Goal: Communication & Community: Answer question/provide support

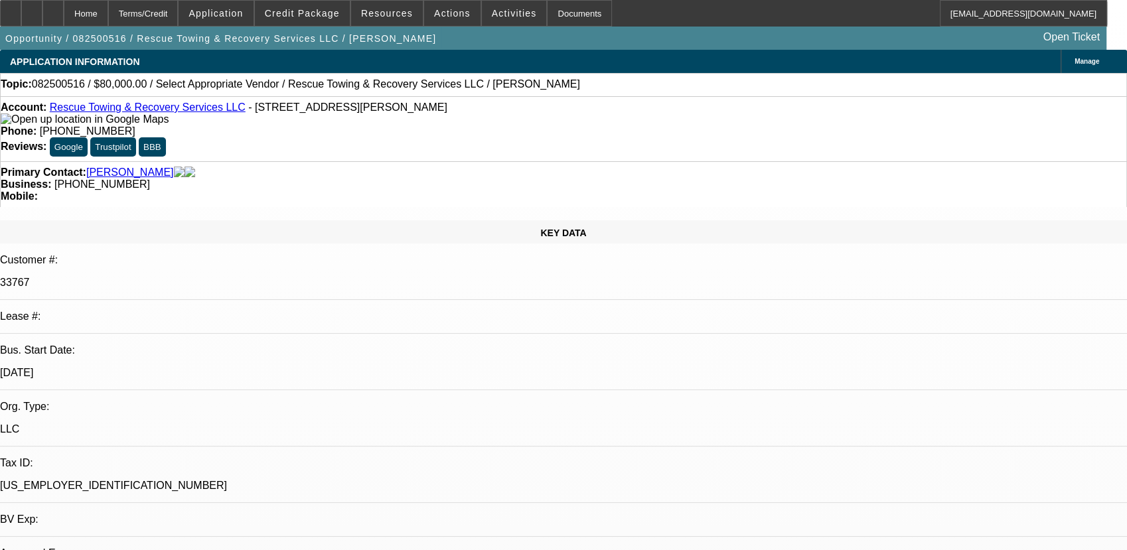
select select "0"
select select "2"
select select "0.1"
select select "4"
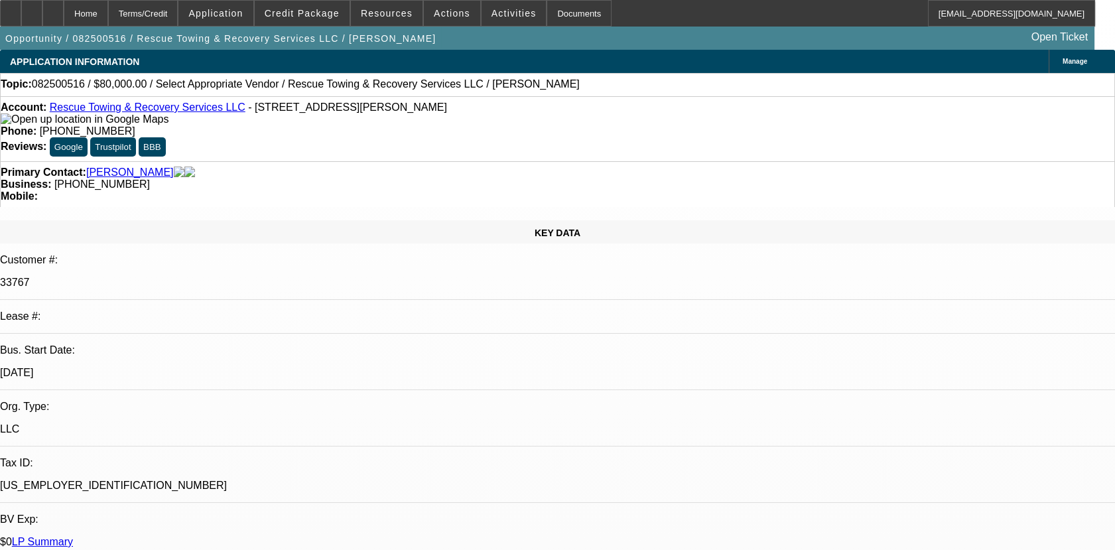
radio input "true"
type textarea "01- NEW SERVICED DEAL NOT MUCH HISTORY AS ONLY 4 PAYMENTS MADAE ON TIME. NO OTH…"
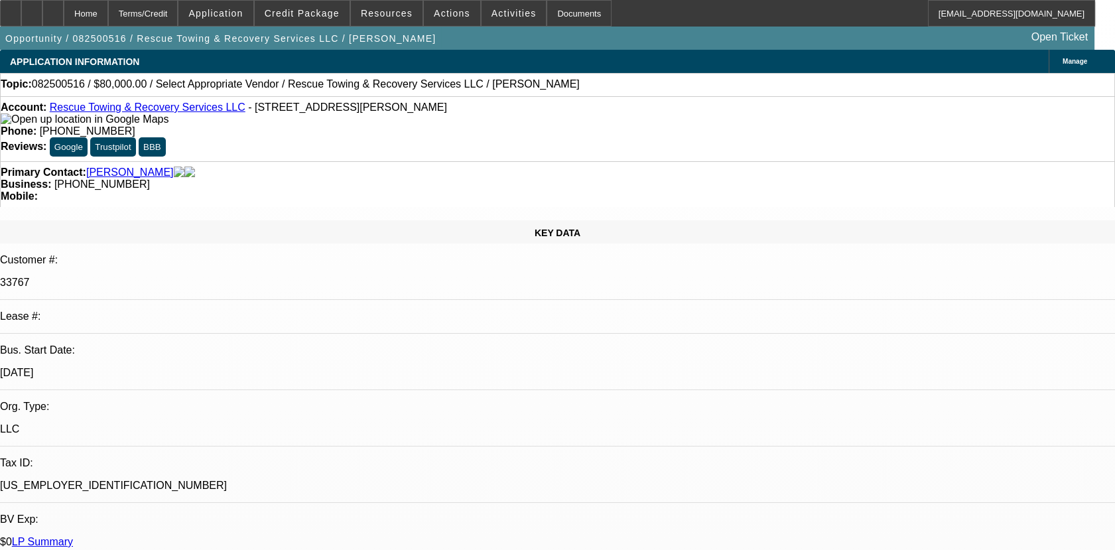
radio input "true"
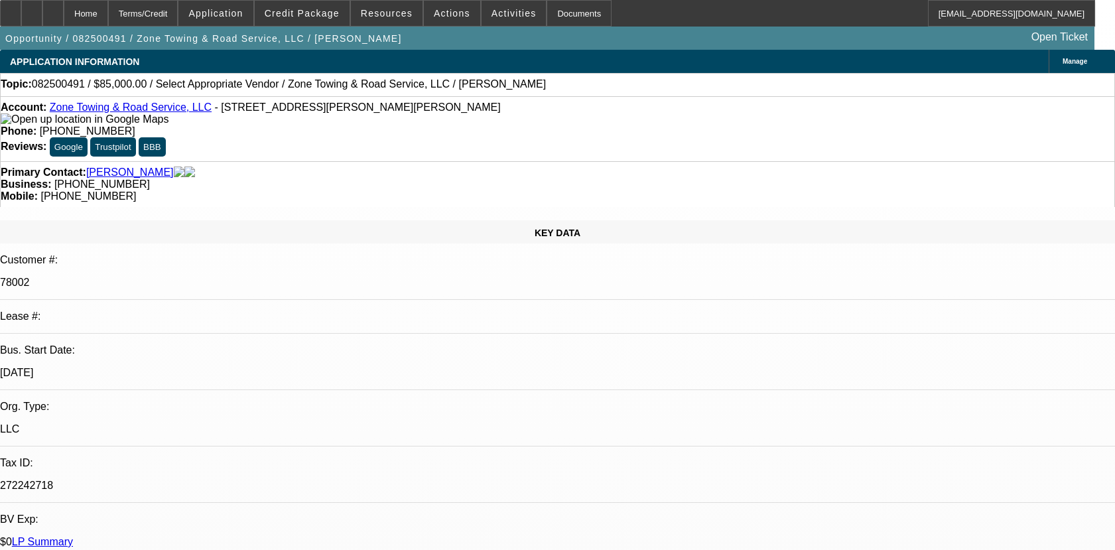
select select "0"
select select "2"
select select "0.1"
select select "4"
